Goal: Find specific page/section: Find specific page/section

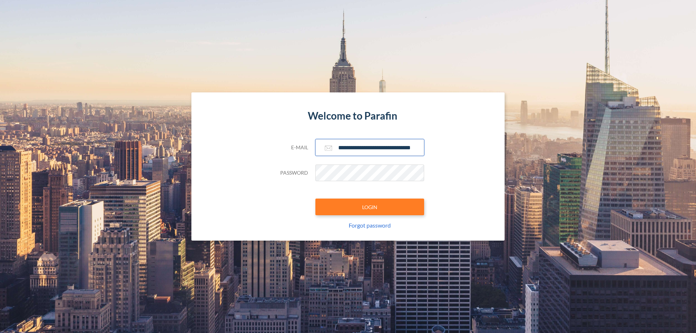
type input "**********"
click at [370, 207] on button "LOGIN" at bounding box center [369, 207] width 109 height 17
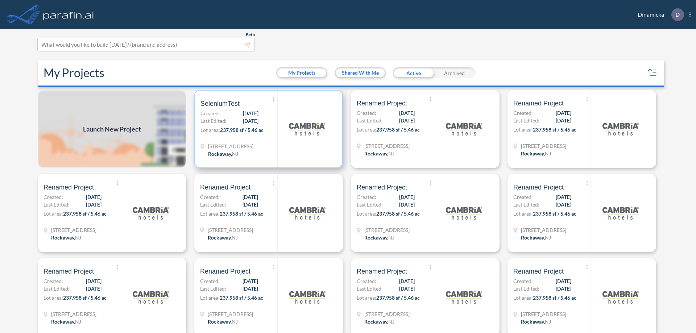
scroll to position [2, 0]
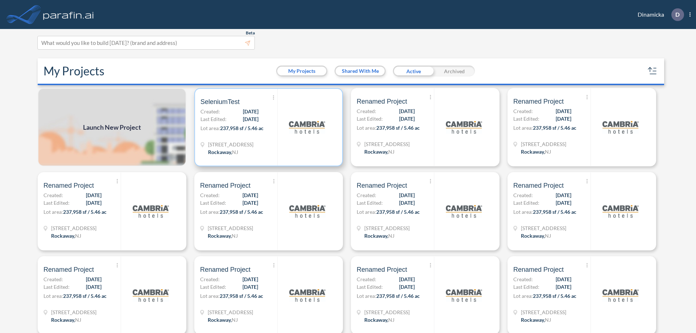
click at [267, 127] on p "Lot area: 237,958 sf / 5.46 ac" at bounding box center [238, 129] width 77 height 11
